Goal: Task Accomplishment & Management: Complete application form

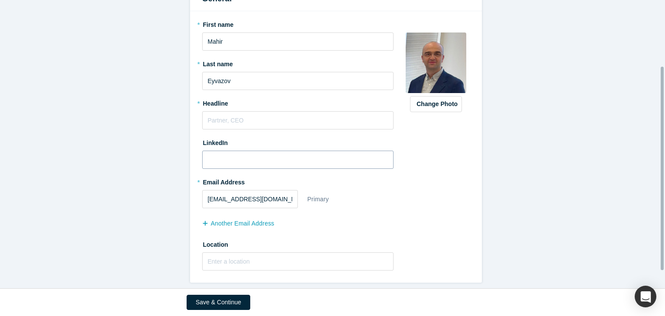
scroll to position [119, 0]
click at [255, 119] on input "text" at bounding box center [298, 120] width 192 height 18
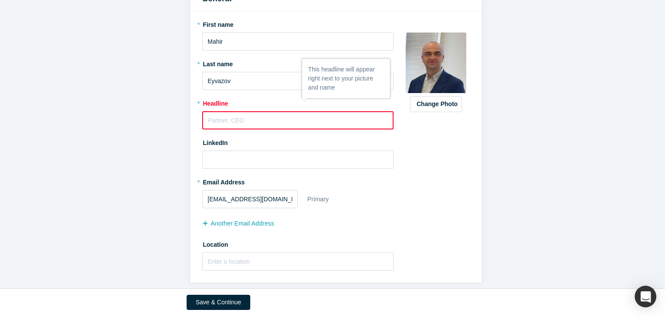
click at [324, 111] on input "text" at bounding box center [298, 120] width 192 height 18
paste input "Family Office Strategist | Visiting Professor | Doctoral Candidate | MBA | Auth…"
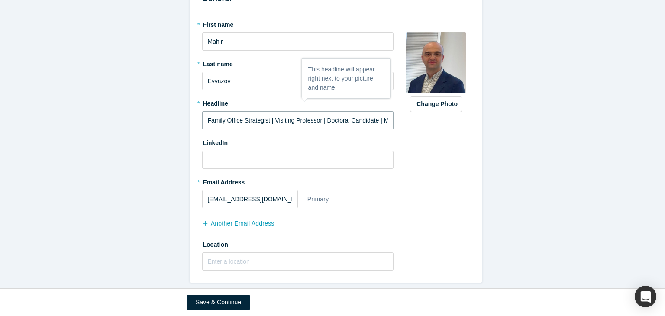
scroll to position [0, 104]
type input "Family Office Strategist | Visiting Professor | Doctoral Candidate | MBA | Auth…"
click at [222, 155] on input at bounding box center [298, 160] width 192 height 18
paste input "[URL][DOMAIN_NAME]"
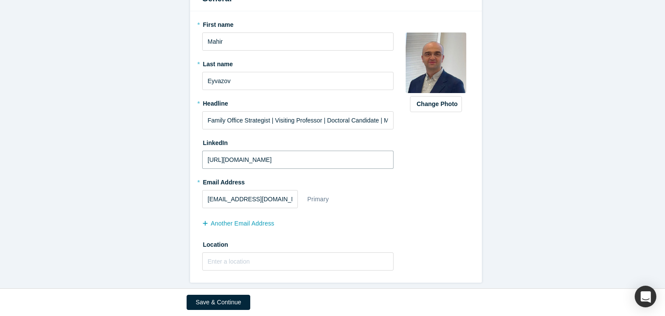
type input "[URL][DOMAIN_NAME]"
click at [275, 190] on input "[EMAIL_ADDRESS][DOMAIN_NAME]" at bounding box center [250, 199] width 96 height 18
paste input "mahir.eyvazov@fostrategist"
type input "[EMAIL_ADDRESS][DOMAIN_NAME]"
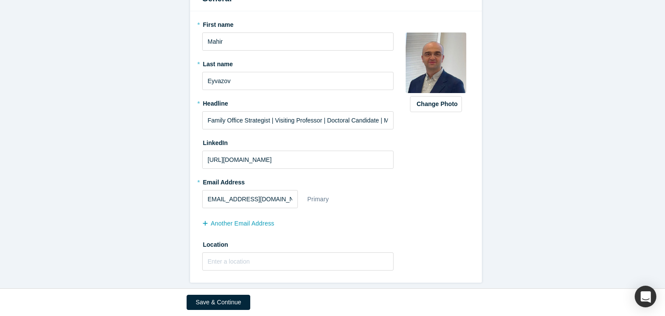
click at [403, 177] on div "Change Photo Zoom Save Remove Upload New" at bounding box center [436, 146] width 67 height 259
click at [232, 258] on input "text" at bounding box center [298, 262] width 192 height 18
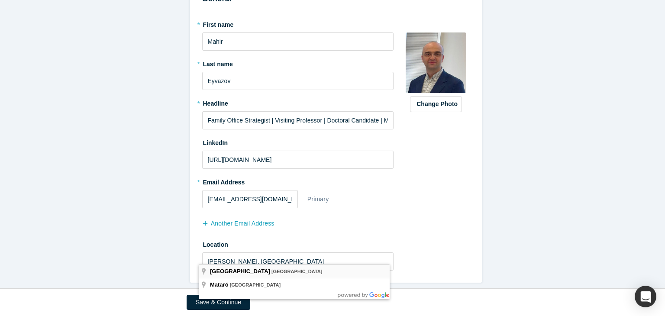
type input "[GEOGRAPHIC_DATA], [GEOGRAPHIC_DATA]"
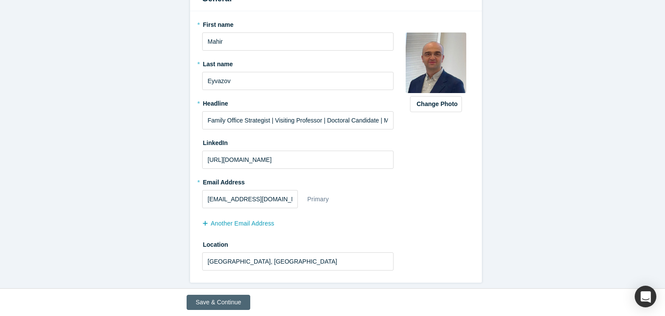
click at [224, 304] on button "Save & Continue" at bounding box center [219, 302] width 64 height 15
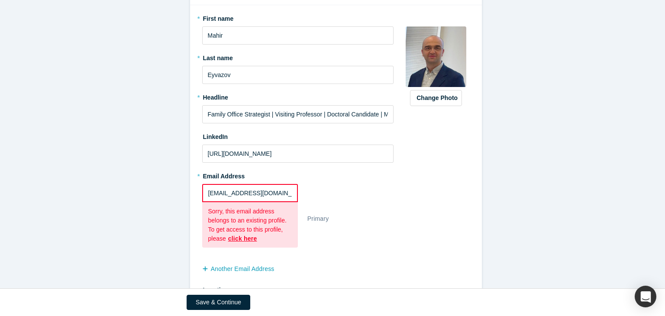
click at [290, 194] on input "[EMAIL_ADDRESS][DOMAIN_NAME]" at bounding box center [250, 193] width 96 height 18
